Goal: Task Accomplishment & Management: Complete application form

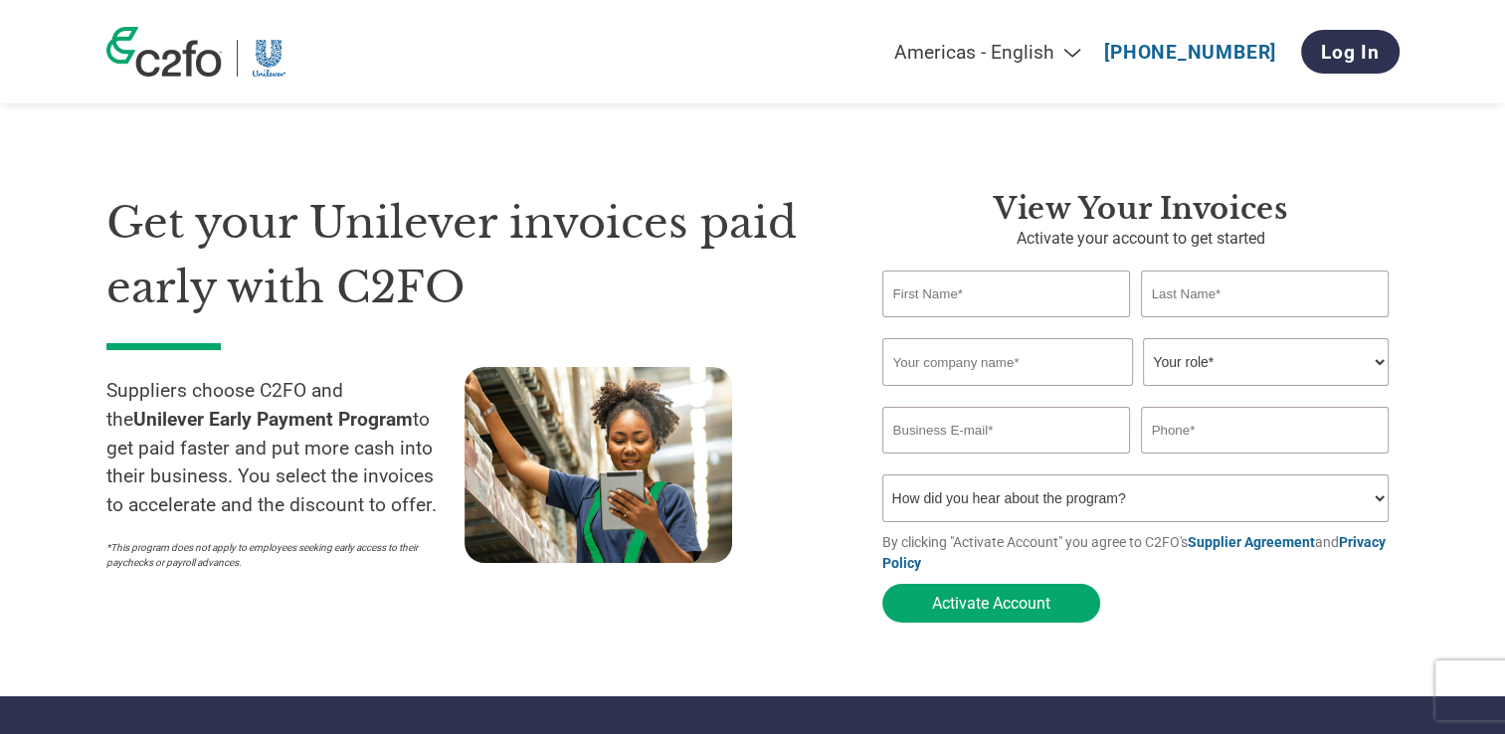
click at [997, 283] on input "text" at bounding box center [1006, 293] width 249 height 47
type input "Navarat"
type input "Sutthishupaiboon"
type input "RAPINNIPHA CO., LTD."
type input "[EMAIL_ADDRESS][DOMAIN_NAME]"
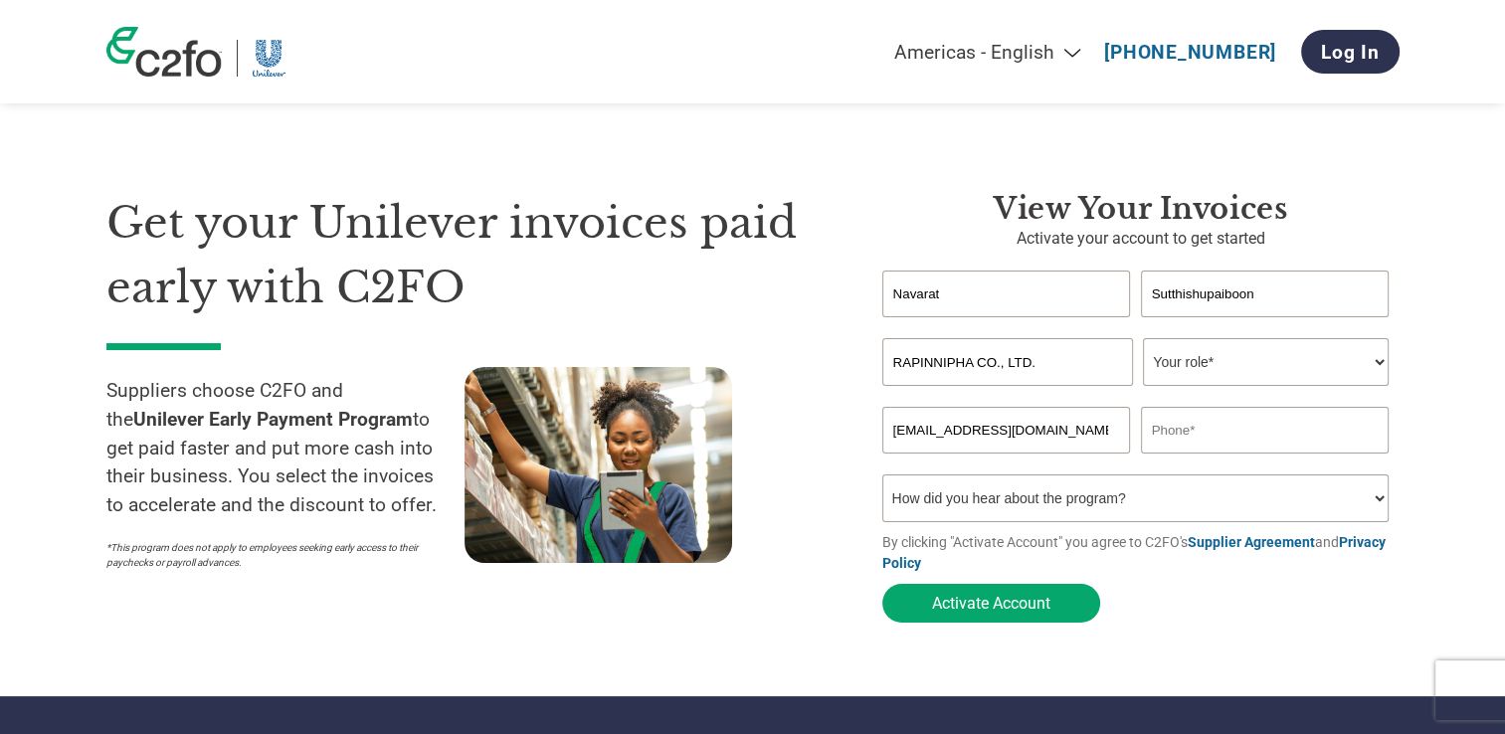
type input "0859568589"
click at [1189, 368] on select "Your role* CFO Controller Credit Manager Finance Director Treasurer CEO Preside…" at bounding box center [1266, 362] width 246 height 48
select select "ACCOUNTING"
click at [1143, 339] on select "Your role* CFO Controller Credit Manager Finance Director Treasurer CEO Preside…" at bounding box center [1266, 362] width 246 height 48
click at [1223, 370] on select "Your role* CFO Controller Credit Manager Finance Director Treasurer CEO Preside…" at bounding box center [1266, 362] width 246 height 48
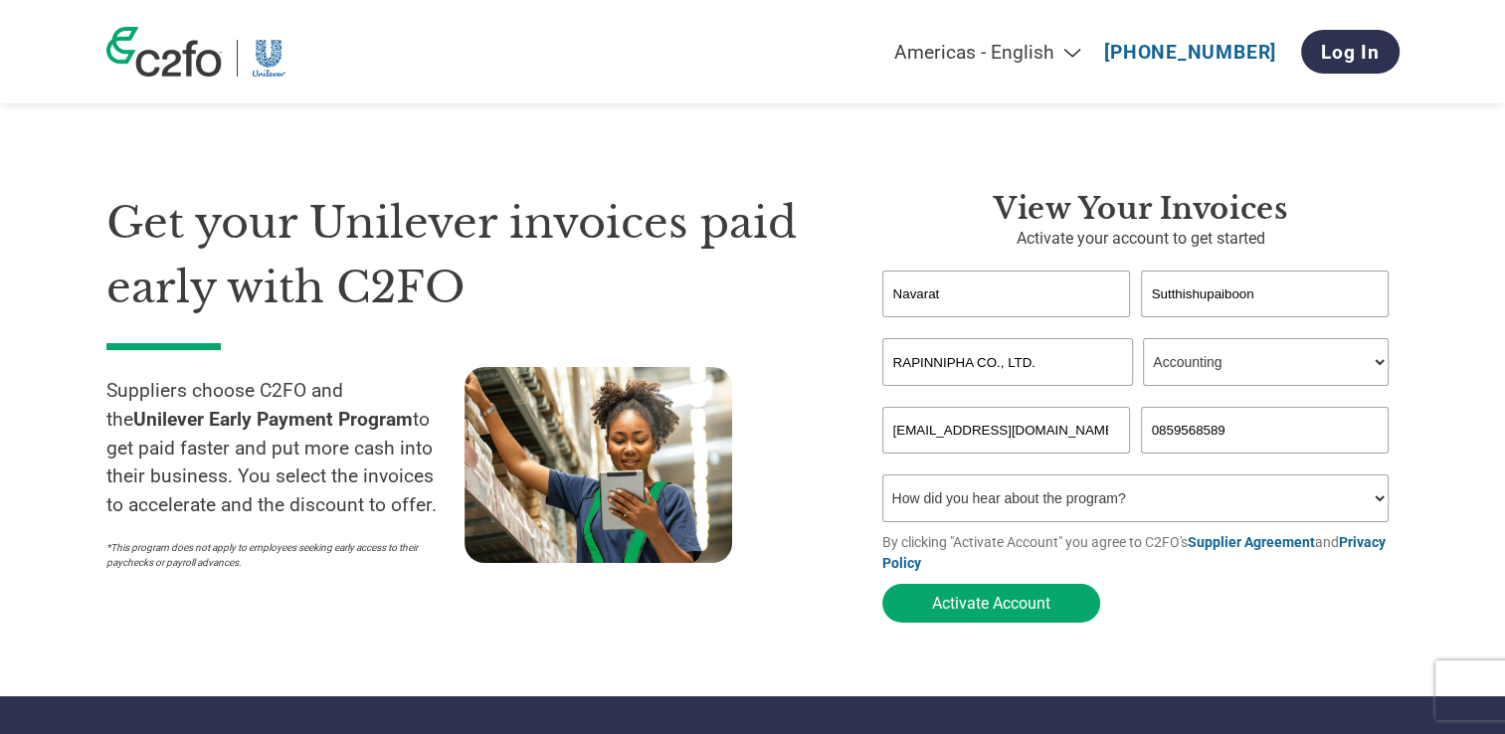
click at [1143, 339] on select "Your role* CFO Controller Credit Manager Finance Director Treasurer CEO Preside…" at bounding box center [1266, 362] width 246 height 48
click at [1026, 597] on button "Activate Account" at bounding box center [991, 603] width 218 height 39
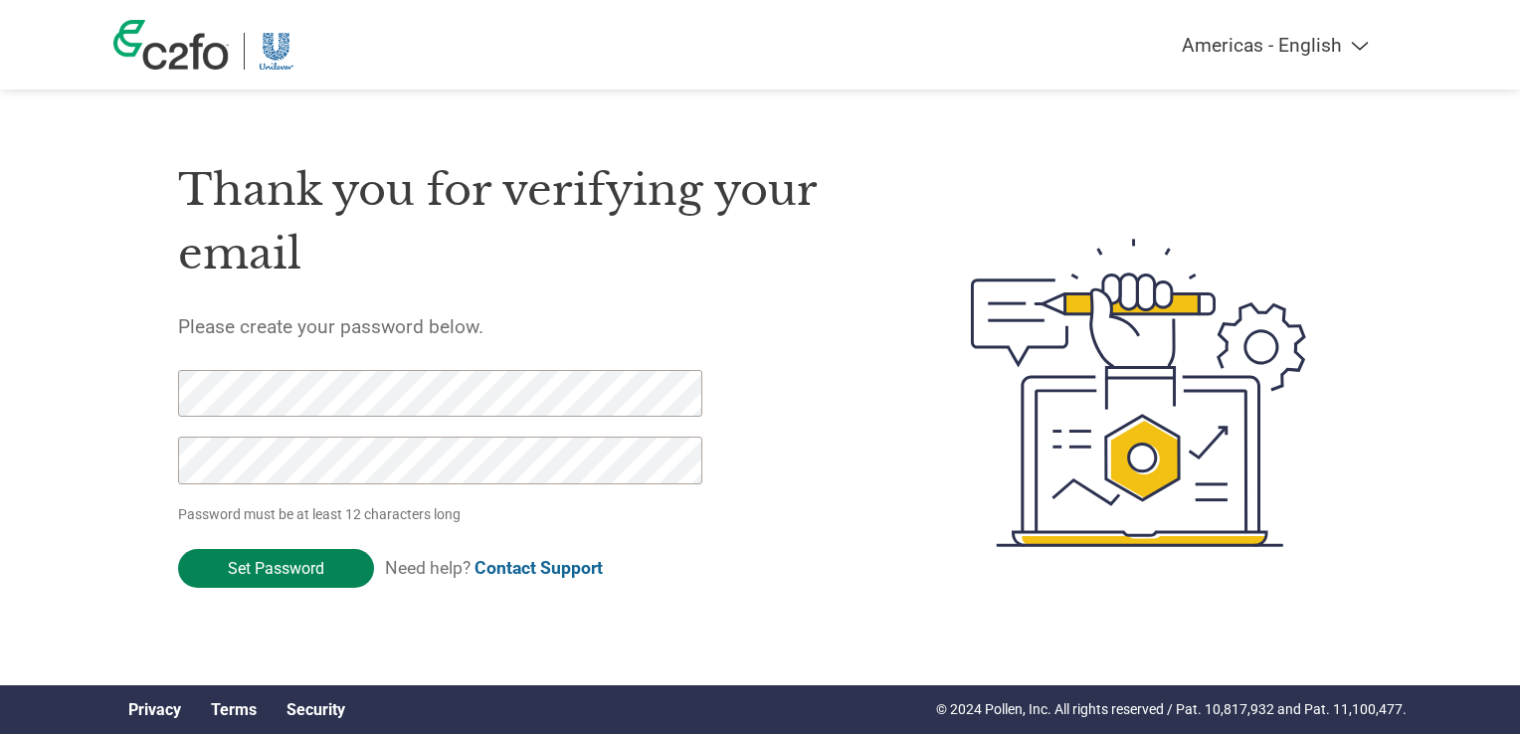
click at [272, 573] on input "Set Password" at bounding box center [276, 568] width 196 height 39
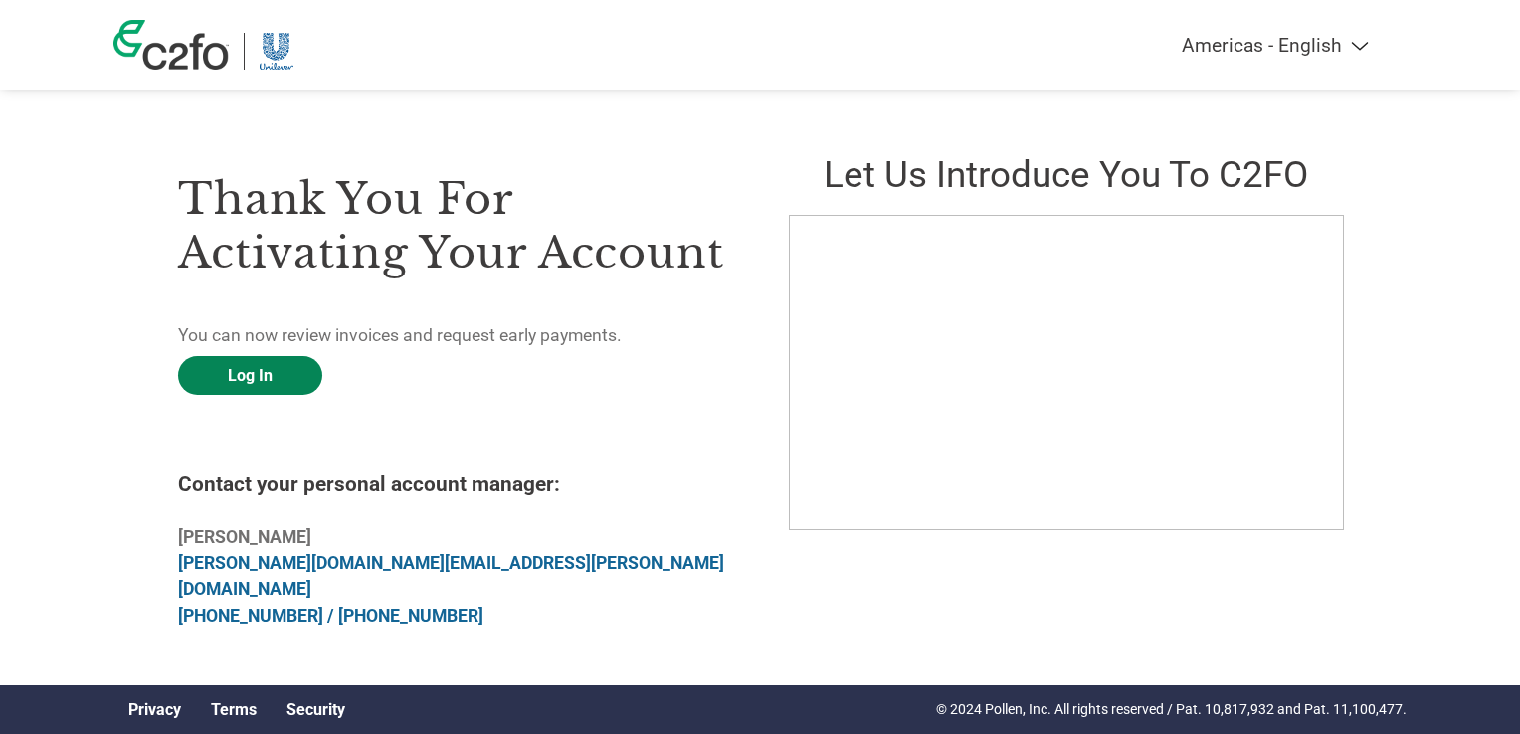
click at [306, 374] on link "Log In" at bounding box center [250, 375] width 144 height 39
